Goal: Find specific page/section

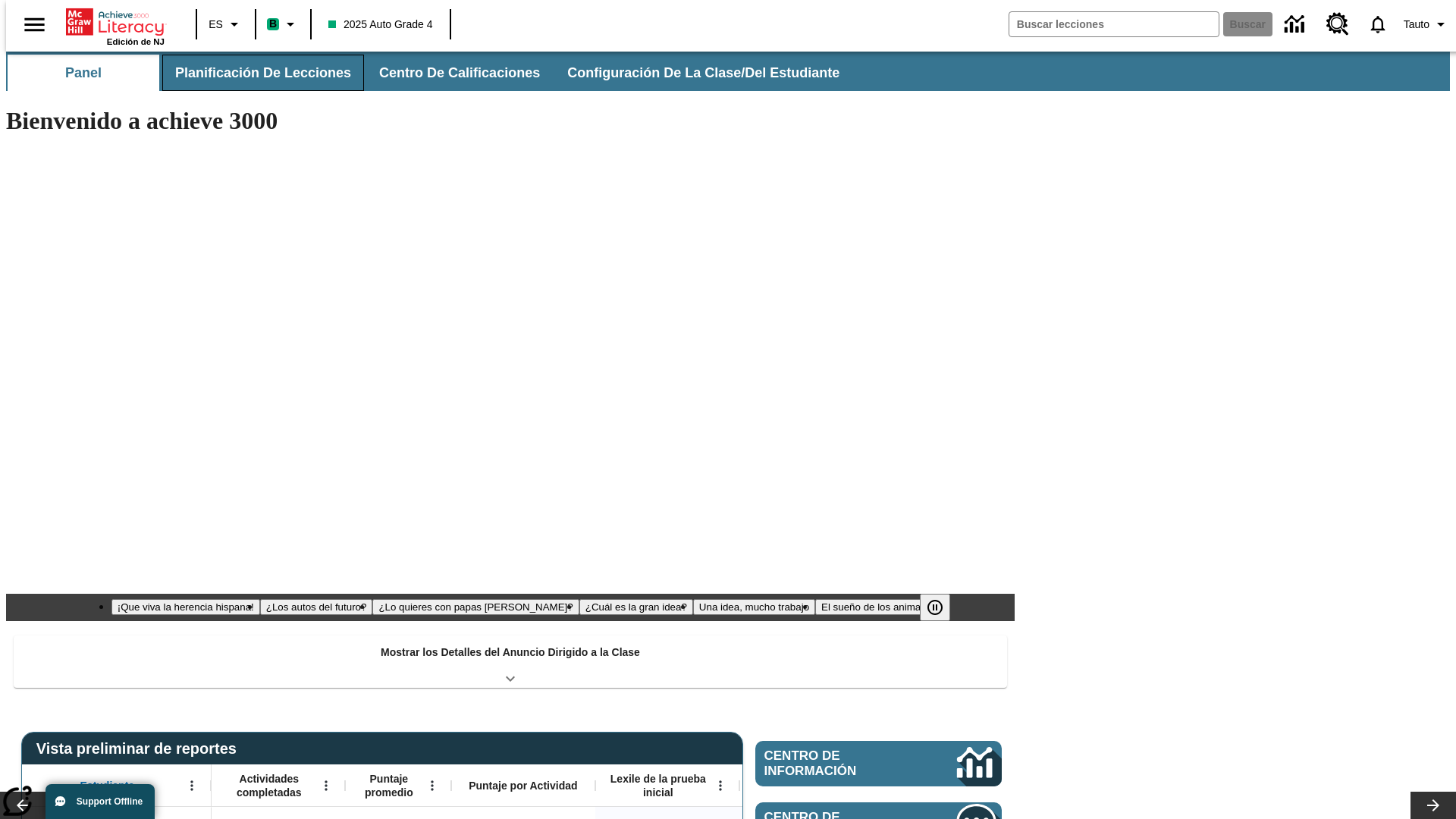
click at [254, 72] on button "Planificación de lecciones" at bounding box center [264, 72] width 202 height 36
